Goal: Task Accomplishment & Management: Manage account settings

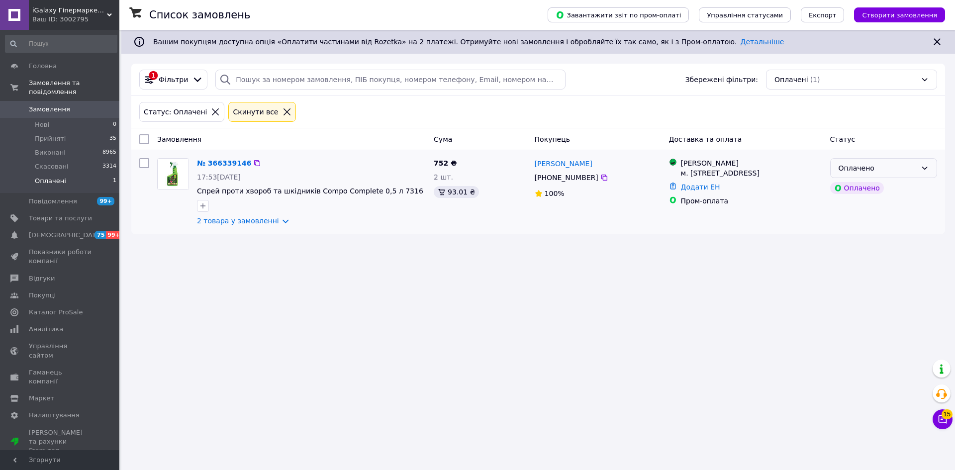
click at [846, 167] on div "Оплачено" at bounding box center [878, 168] width 78 height 11
click at [865, 190] on li "Прийнято" at bounding box center [884, 190] width 106 height 18
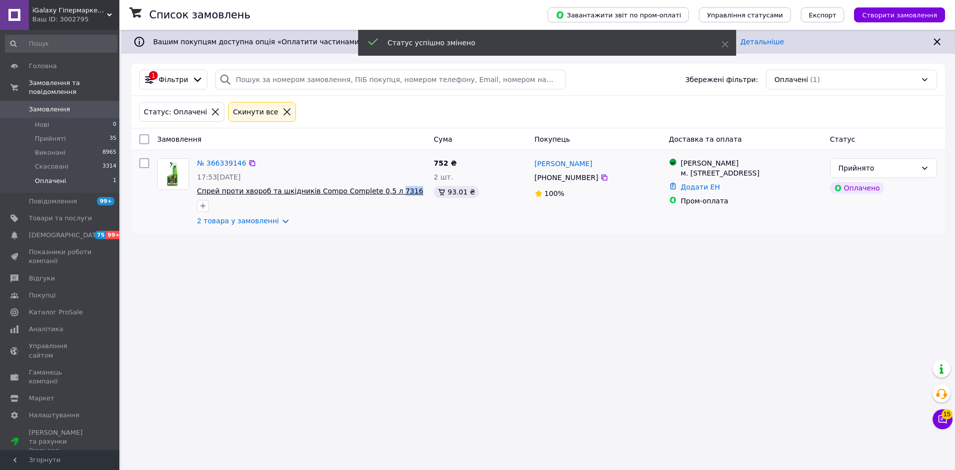
drag, startPoint x: 399, startPoint y: 197, endPoint x: 381, endPoint y: 195, distance: 18.0
click at [381, 195] on div "№ 366339146 17:53[DATE] Спрей проти хвороб та шкідників Compo Complete 0,5 л 73…" at bounding box center [311, 192] width 237 height 76
copy div "7316"
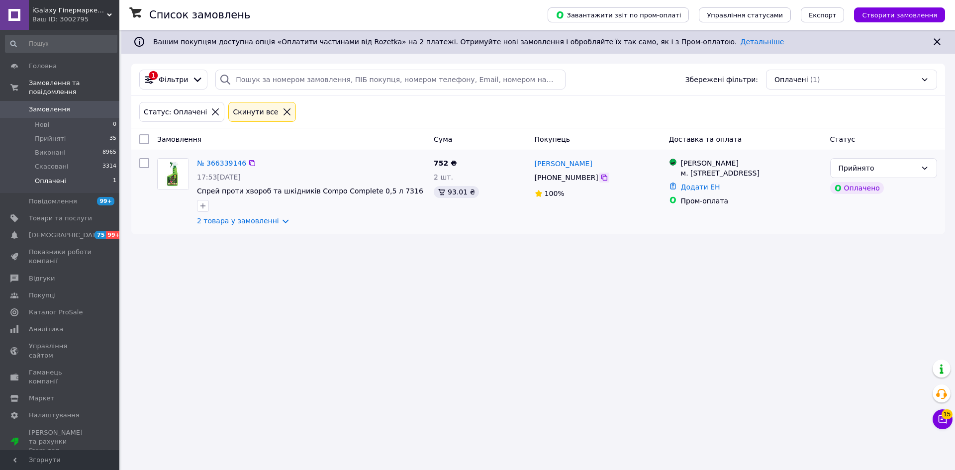
click at [601, 179] on icon at bounding box center [605, 178] width 8 height 8
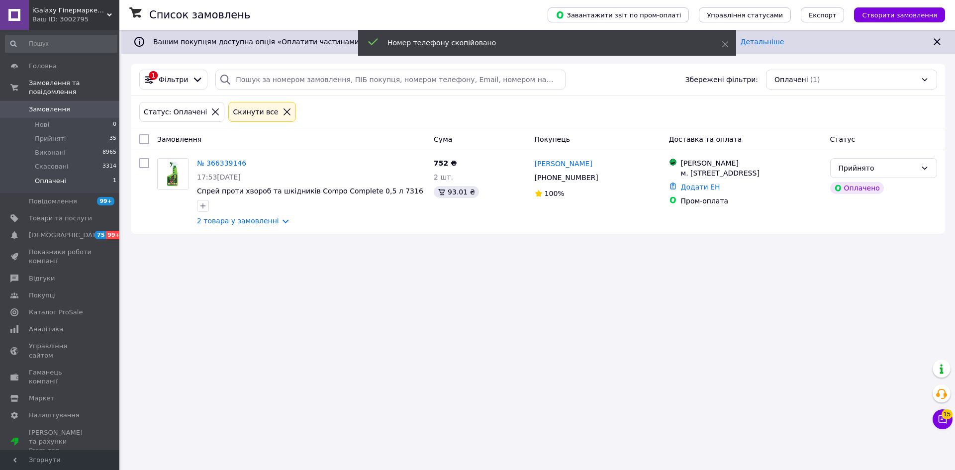
drag, startPoint x: 237, startPoint y: 330, endPoint x: 247, endPoint y: 318, distance: 15.2
click at [237, 330] on div "Список замовлень Завантажити звіт по пром-оплаті Управління статусами Експорт С…" at bounding box center [538, 235] width 834 height 470
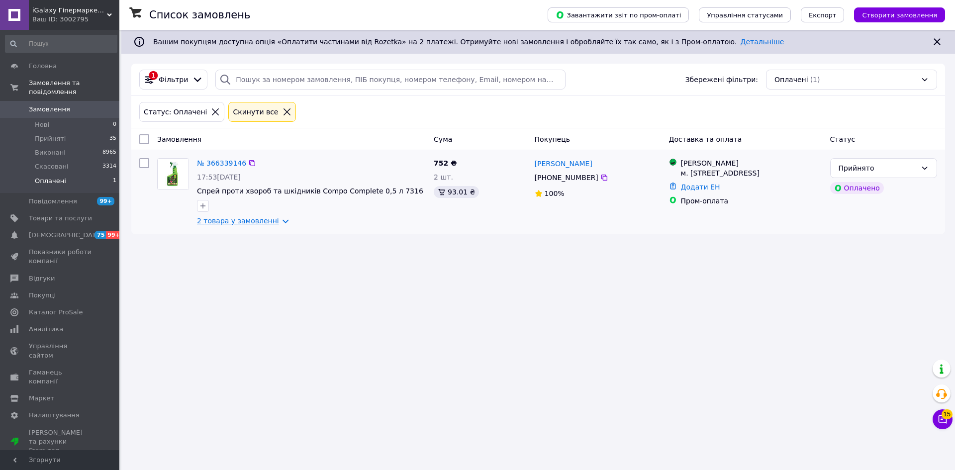
click at [270, 219] on link "2 товара у замовленні" at bounding box center [238, 221] width 82 height 8
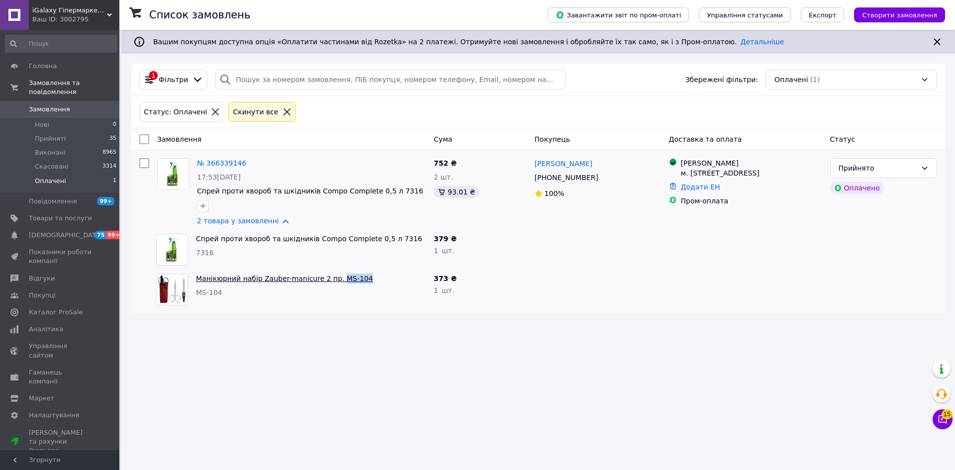
drag, startPoint x: 364, startPoint y: 280, endPoint x: 330, endPoint y: 280, distance: 33.3
click at [330, 280] on span "Манікюрний набір Zauber-manicure 2 пр. MS-104" at bounding box center [311, 279] width 230 height 10
copy link "MS-104"
click at [639, 331] on div "Список замовлень Завантажити звіт по пром-оплаті Управління статусами Експорт С…" at bounding box center [538, 235] width 834 height 470
click at [514, 424] on div "Список замовлень Завантажити звіт по пром-оплаті Управління статусами Експорт С…" at bounding box center [538, 235] width 834 height 470
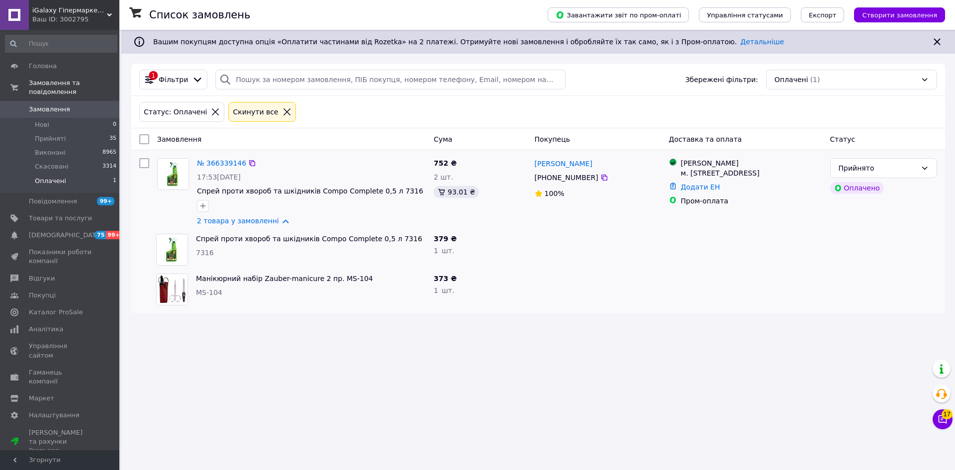
drag, startPoint x: 727, startPoint y: 187, endPoint x: 682, endPoint y: 177, distance: 47.0
click at [682, 177] on div "м. [STREET_ADDRESS]" at bounding box center [751, 173] width 141 height 10
copy div "м. [STREET_ADDRESS]"
click at [601, 177] on icon at bounding box center [605, 178] width 8 height 8
drag, startPoint x: 587, startPoint y: 165, endPoint x: 559, endPoint y: 167, distance: 28.4
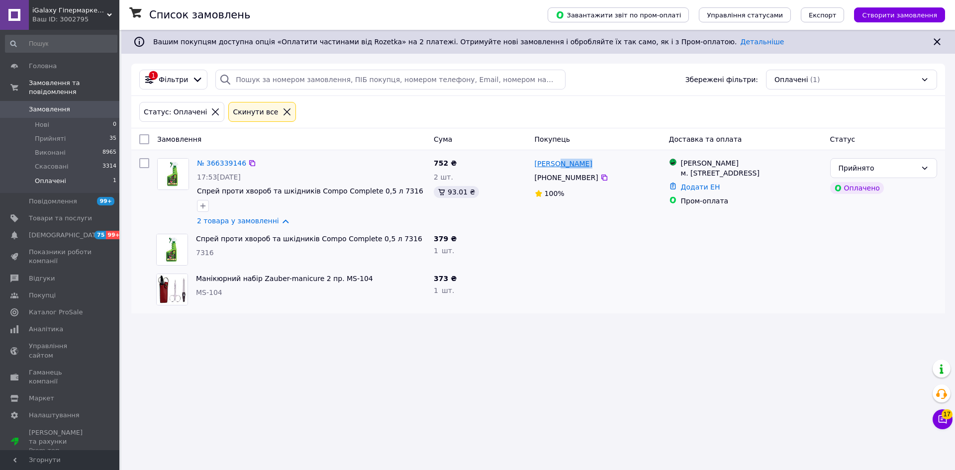
click at [559, 167] on div "[PERSON_NAME]" at bounding box center [598, 163] width 128 height 12
copy link "[PERSON_NAME]"
drag, startPoint x: 612, startPoint y: 348, endPoint x: 612, endPoint y: 342, distance: 5.5
click at [612, 348] on div "Список замовлень Завантажити звіт по пром-оплаті Управління статусами Експорт С…" at bounding box center [538, 235] width 834 height 470
drag, startPoint x: 536, startPoint y: 160, endPoint x: 553, endPoint y: 165, distance: 17.0
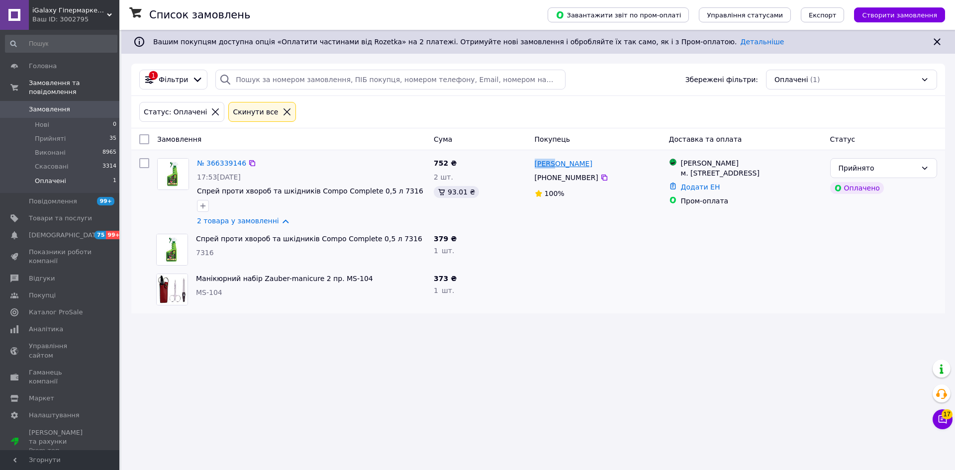
click at [553, 165] on div "[PERSON_NAME] [PHONE_NUMBER]%" at bounding box center [598, 192] width 134 height 76
copy link "Марія"
click at [248, 163] on icon at bounding box center [252, 163] width 8 height 8
click at [768, 343] on div "Список замовлень Завантажити звіт по пром-оплаті Управління статусами Експорт С…" at bounding box center [538, 235] width 834 height 470
click at [205, 208] on icon "button" at bounding box center [203, 206] width 8 height 8
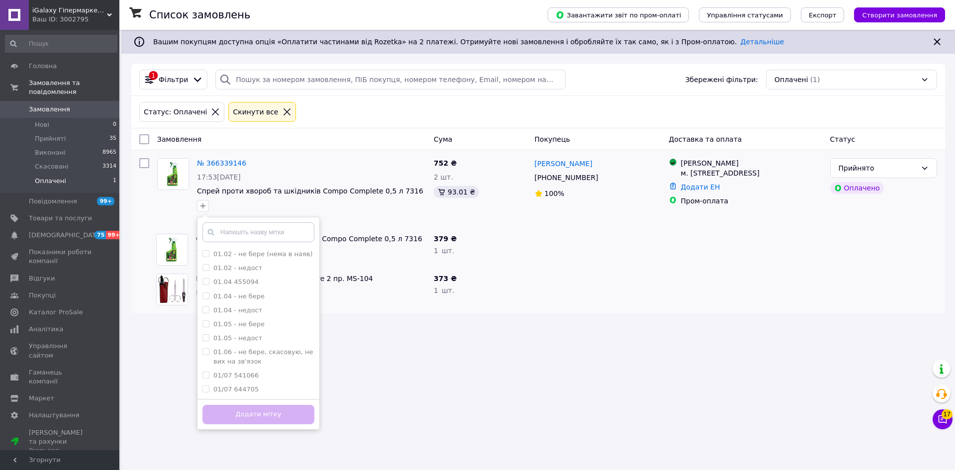
click at [510, 344] on div "Список замовлень Завантажити звіт по пром-оплаті Управління статусами Експорт С…" at bounding box center [538, 235] width 834 height 470
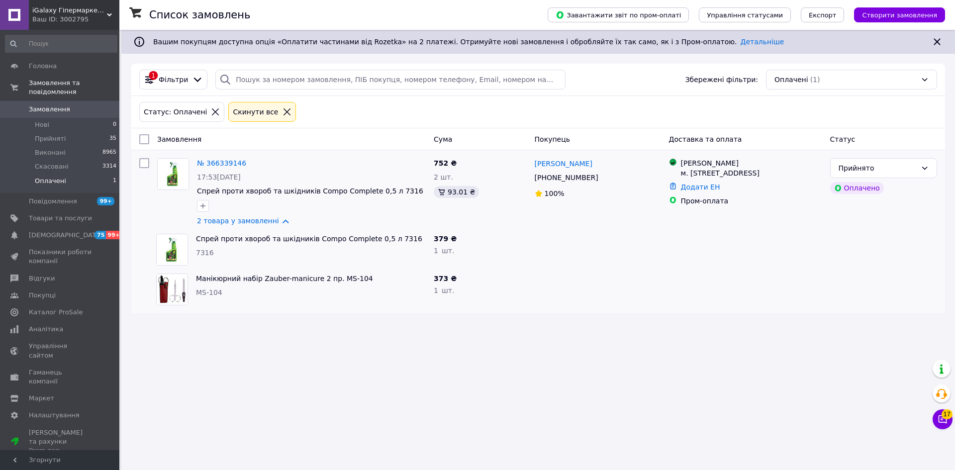
click at [837, 309] on div at bounding box center [883, 290] width 115 height 40
click at [600, 395] on div "Список замовлень Завантажити звіт по пром-оплаті Управління статусами Експорт С…" at bounding box center [538, 235] width 834 height 470
click at [204, 207] on icon "button" at bounding box center [203, 206] width 8 height 8
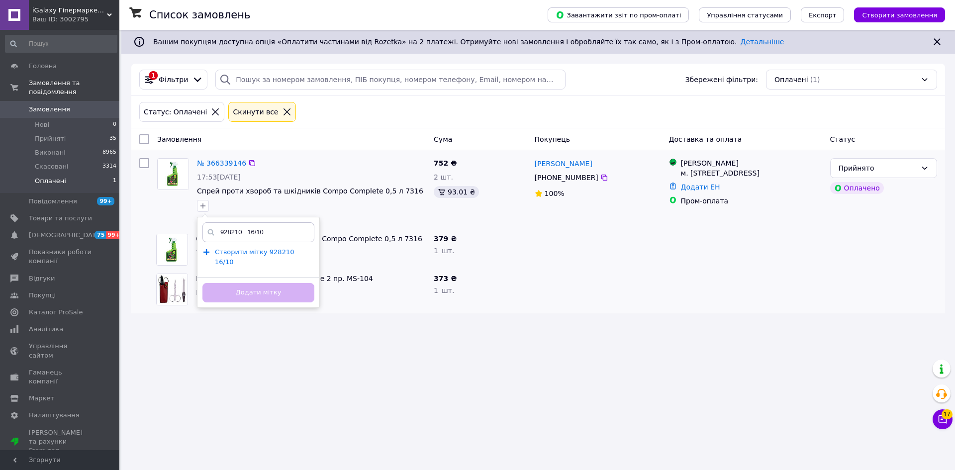
type input "928210 16/10"
click at [266, 249] on span "Створити мітку 928210 16/10" at bounding box center [254, 257] width 79 height 18
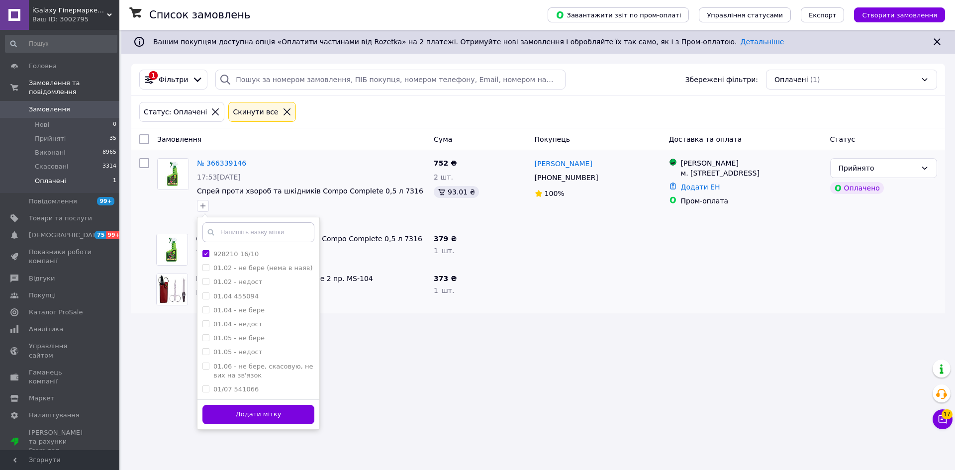
click at [281, 415] on button "Додати мітку" at bounding box center [259, 414] width 112 height 19
